Goal: Task Accomplishment & Management: Manage account settings

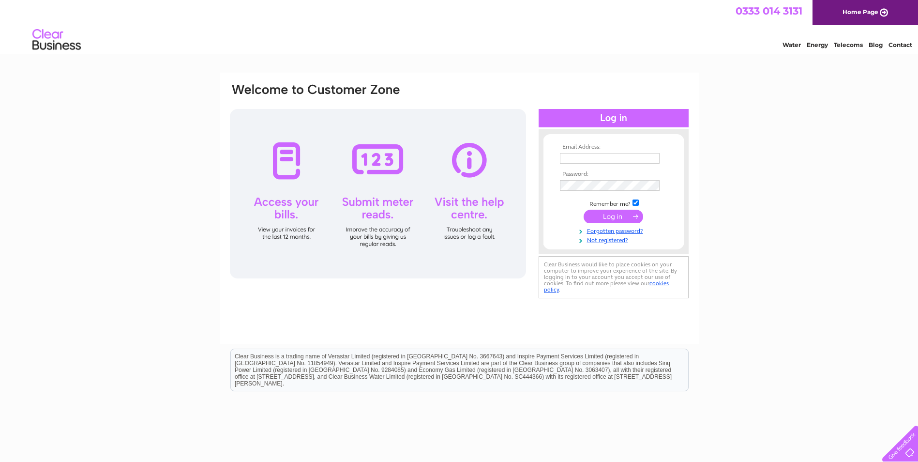
type input "[EMAIL_ADDRESS][DOMAIN_NAME]"
click at [624, 215] on input "submit" at bounding box center [614, 217] width 60 height 14
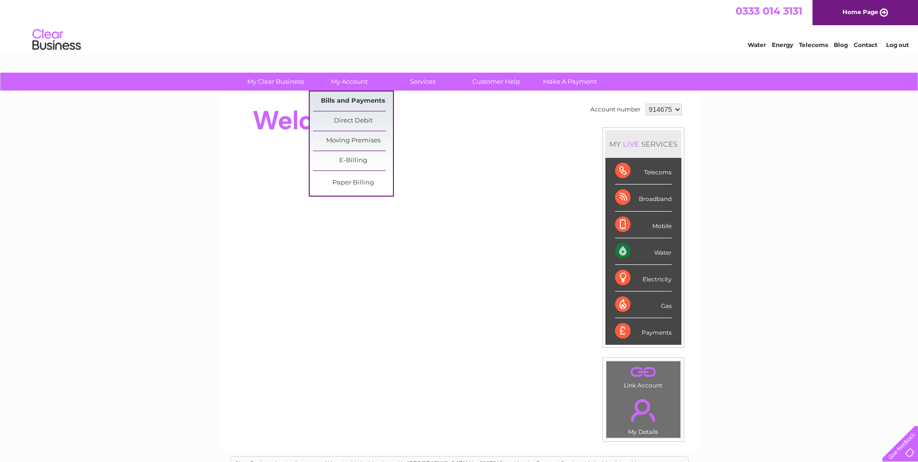
click at [349, 100] on link "Bills and Payments" at bounding box center [353, 100] width 80 height 19
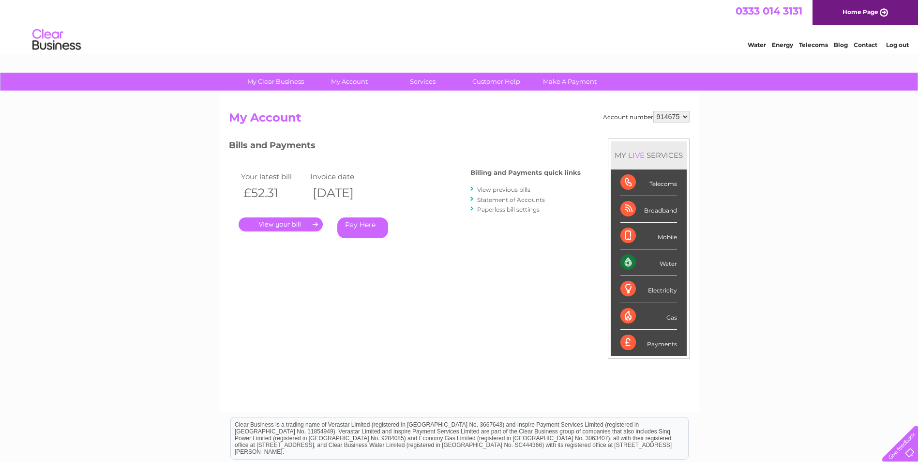
click at [276, 225] on link "." at bounding box center [281, 224] width 84 height 14
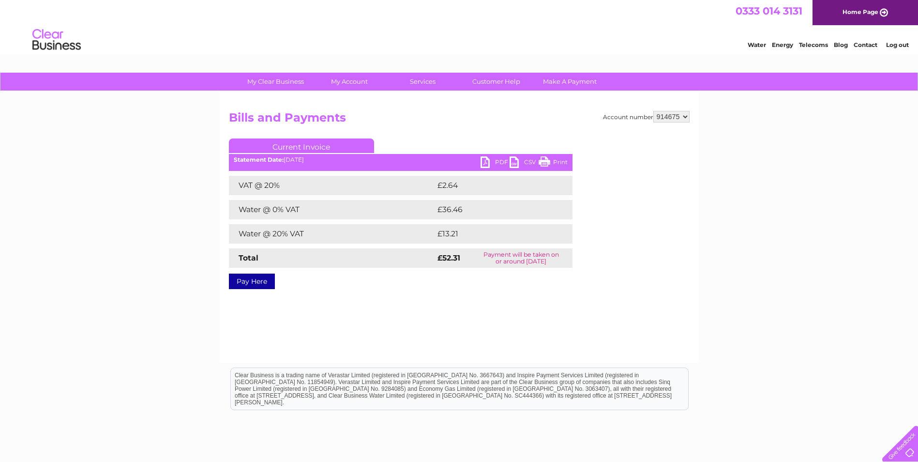
click at [502, 160] on link "PDF" at bounding box center [495, 163] width 29 height 14
